Goal: Task Accomplishment & Management: Complete application form

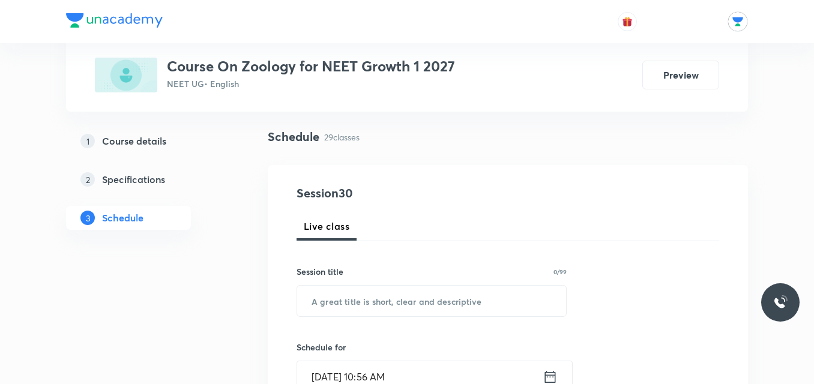
scroll to position [100, 0]
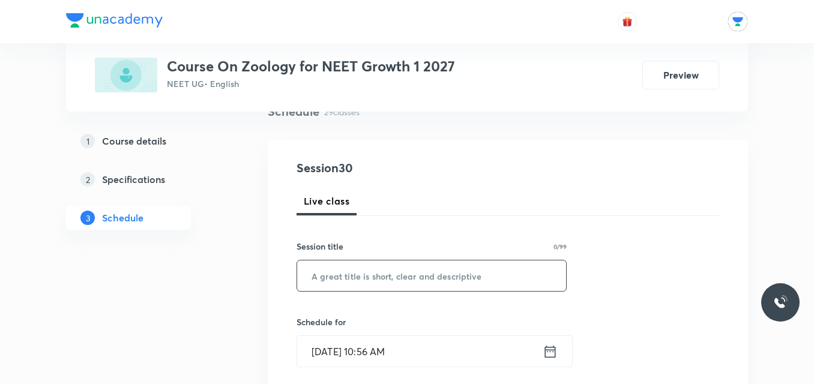
click at [373, 277] on input "text" at bounding box center [431, 275] width 269 height 31
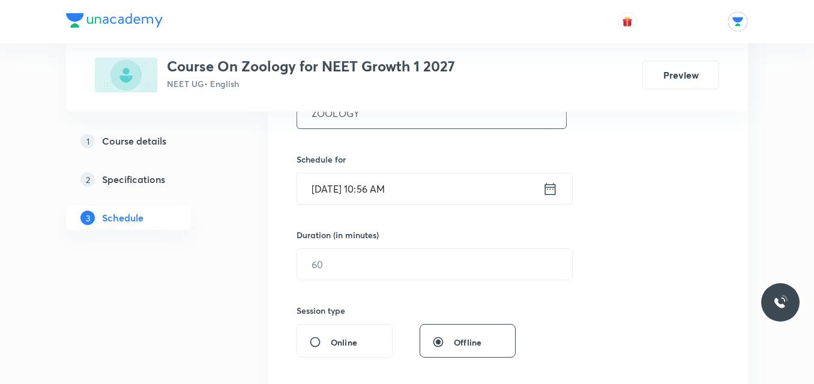
scroll to position [270, 0]
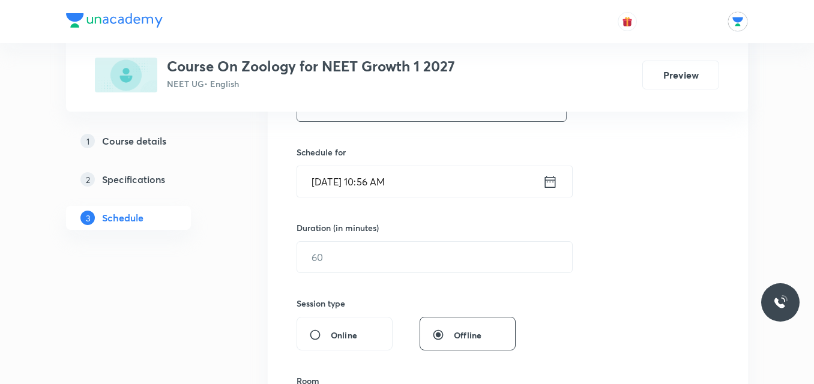
type input "ZOOLOGY"
click at [547, 183] on icon at bounding box center [550, 181] width 15 height 17
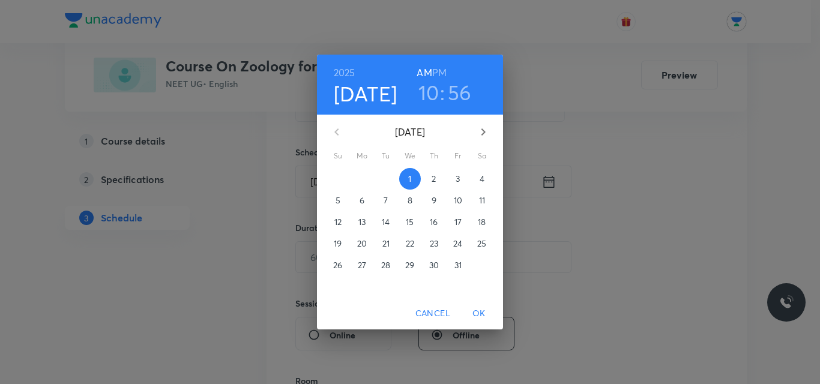
click at [430, 89] on h3 "10" at bounding box center [428, 92] width 21 height 25
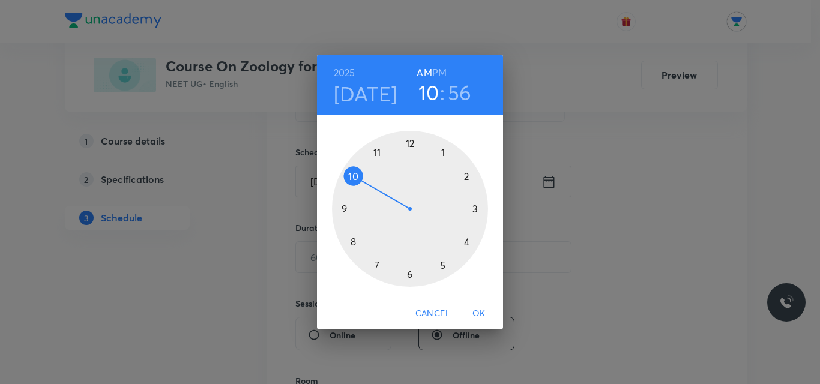
click at [376, 152] on div at bounding box center [410, 209] width 156 height 156
click at [442, 153] on div at bounding box center [410, 209] width 156 height 156
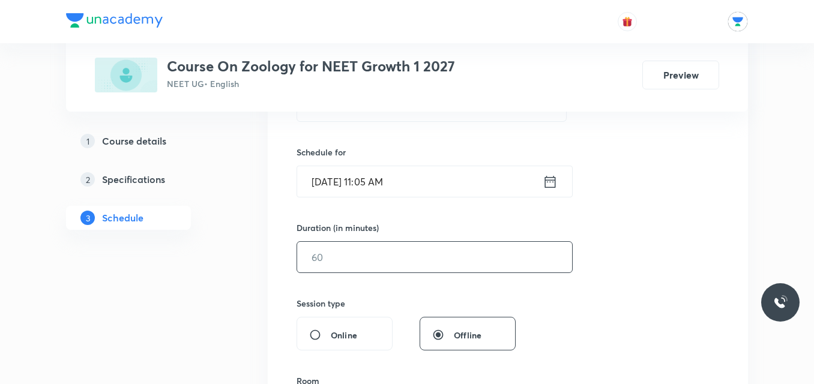
click at [358, 261] on input "text" at bounding box center [434, 257] width 275 height 31
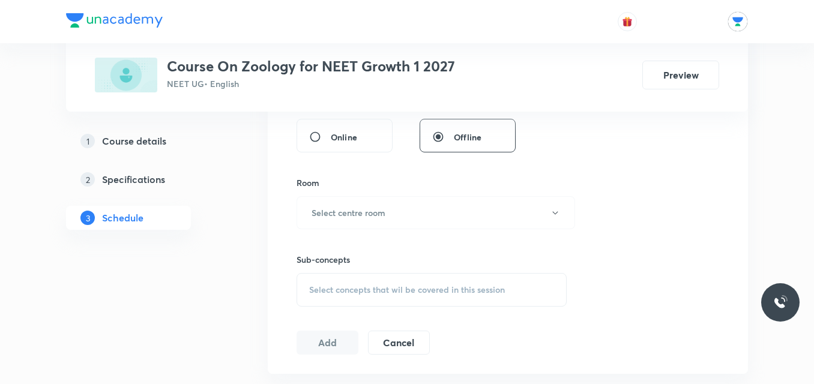
scroll to position [469, 0]
type input "55"
click at [410, 218] on button "Select centre room" at bounding box center [435, 211] width 278 height 33
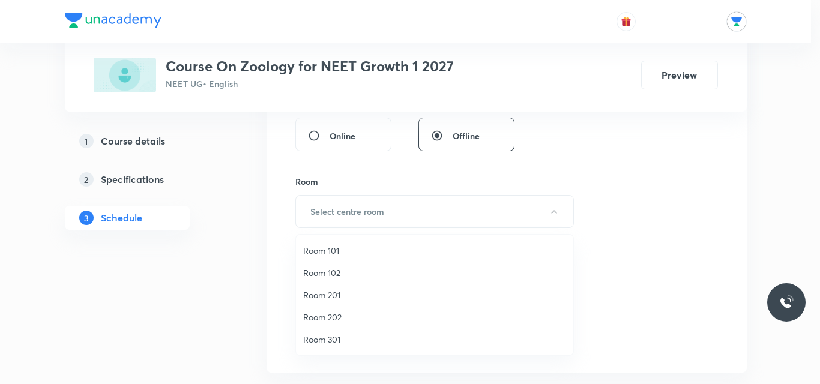
click at [339, 320] on span "Room 202" at bounding box center [434, 317] width 263 height 13
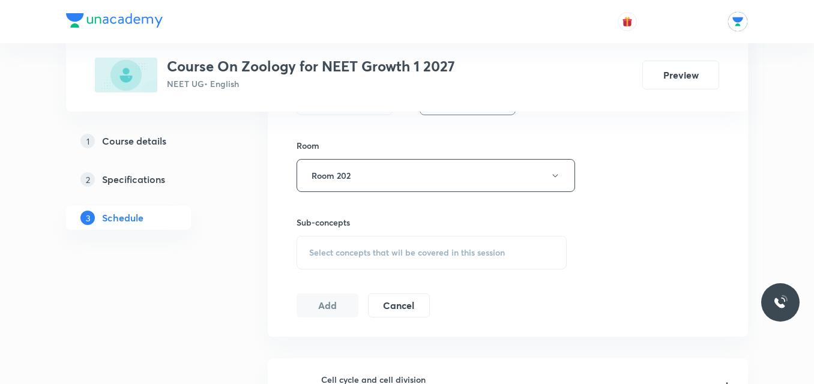
scroll to position [507, 0]
click at [501, 244] on div "Select concepts that wil be covered in this session" at bounding box center [431, 251] width 270 height 34
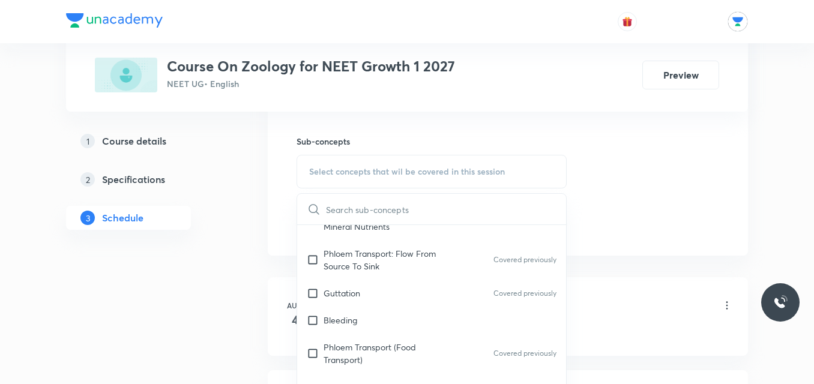
scroll to position [175, 0]
click at [405, 319] on div "Bleeding" at bounding box center [431, 317] width 269 height 27
checkbox input "true"
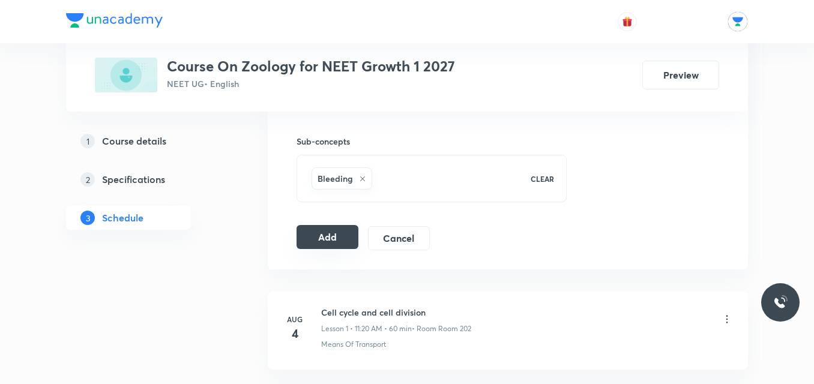
click at [337, 236] on button "Add" at bounding box center [327, 237] width 62 height 24
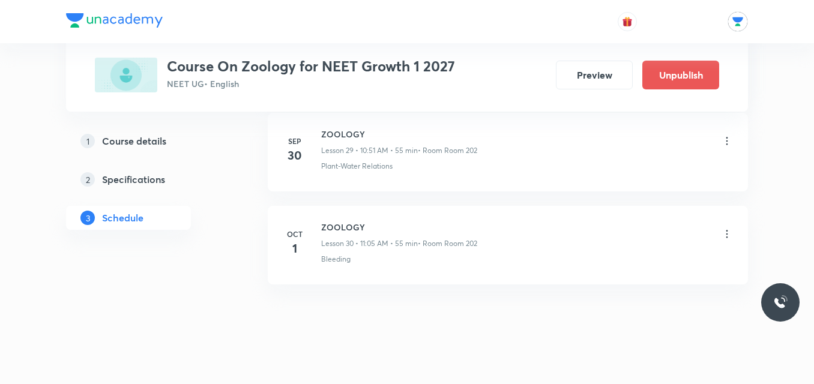
scroll to position [2817, 0]
